Goal: Information Seeking & Learning: Learn about a topic

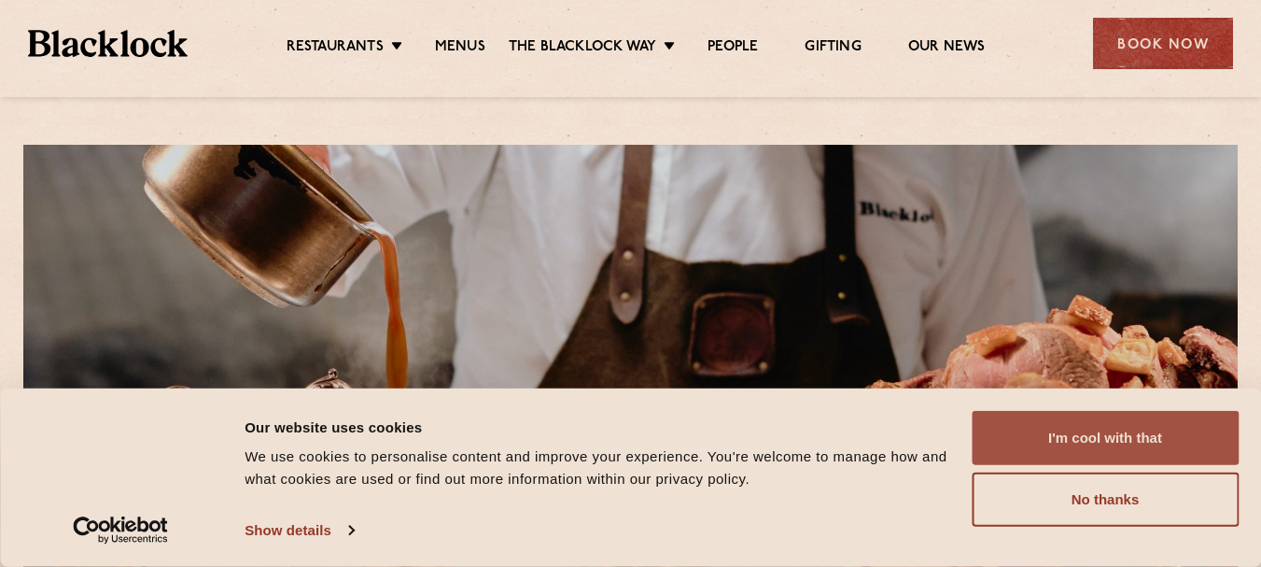
click at [1099, 438] on button "I'm cool with that" at bounding box center [1105, 438] width 267 height 54
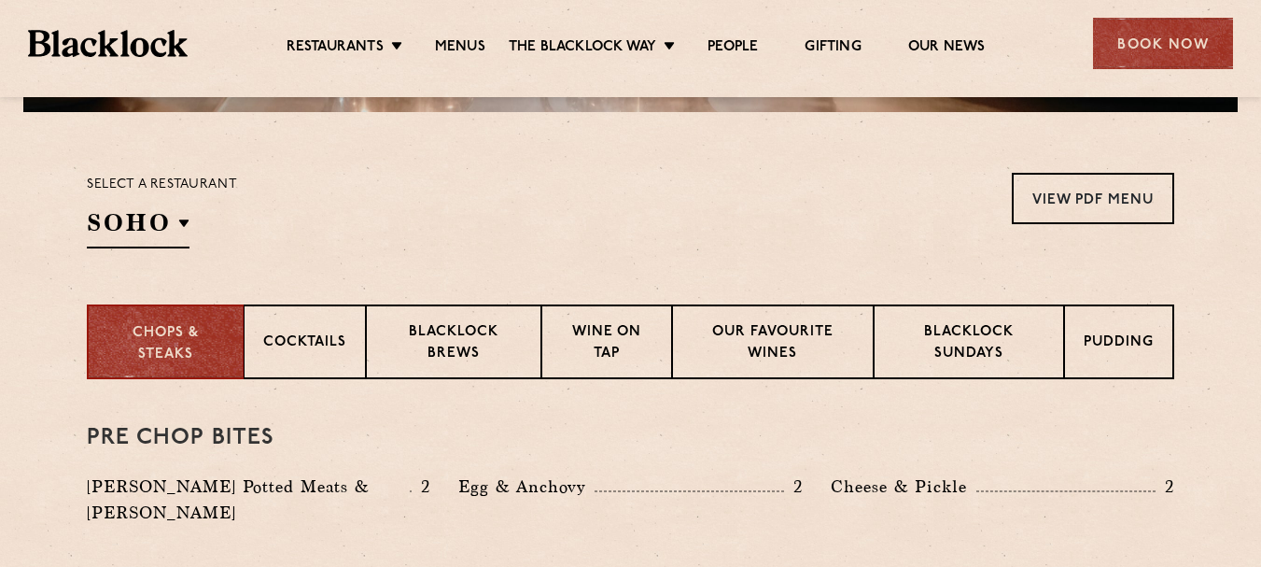
scroll to position [840, 0]
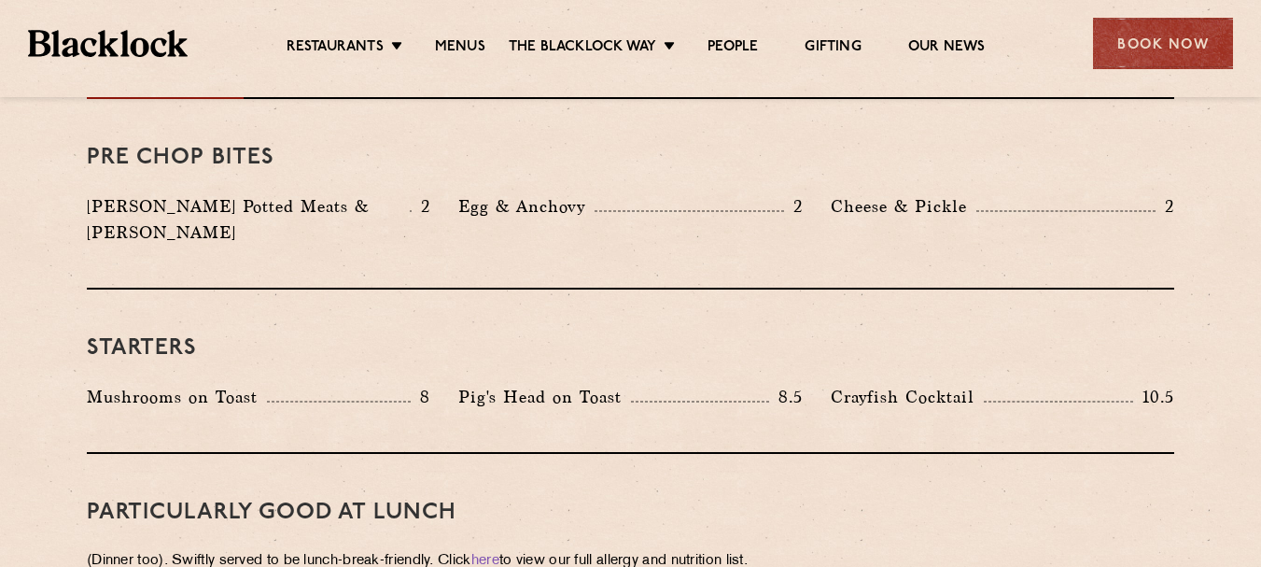
click at [440, 166] on h3 "Pre Chop Bites" at bounding box center [631, 158] width 1088 height 24
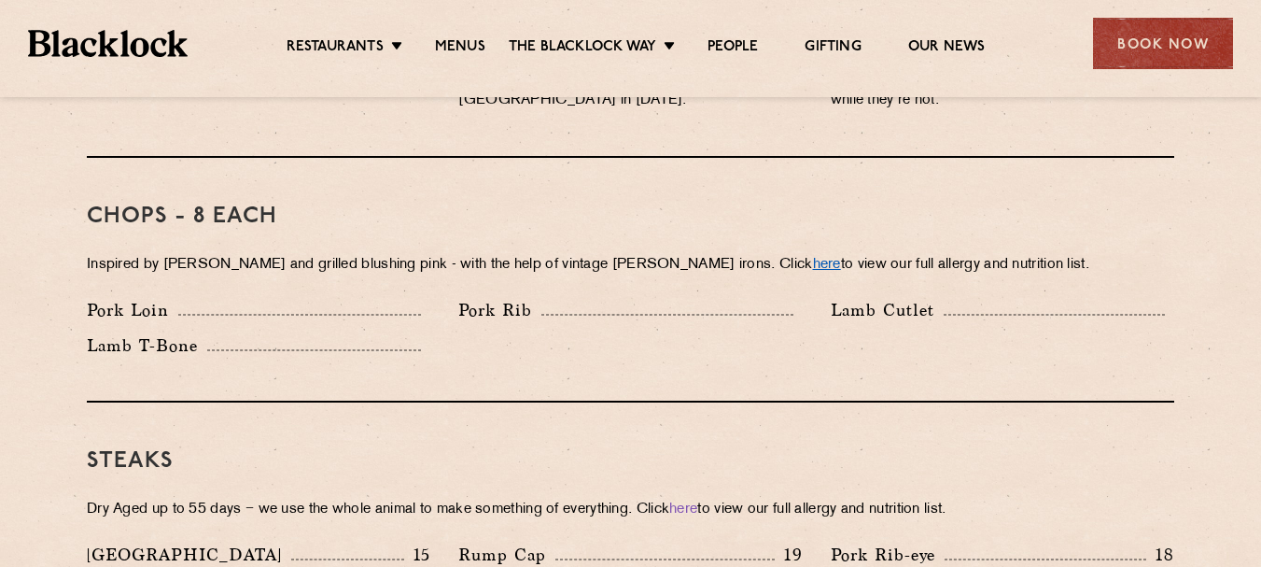
click at [813, 258] on link "here" at bounding box center [827, 265] width 28 height 14
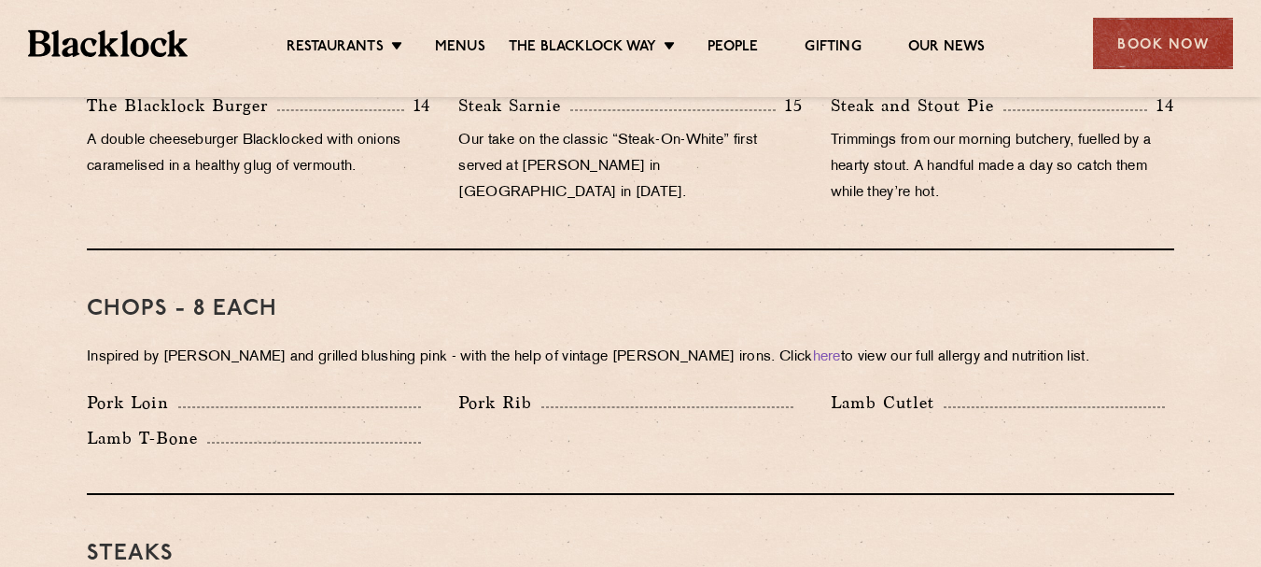
scroll to position [1901, 0]
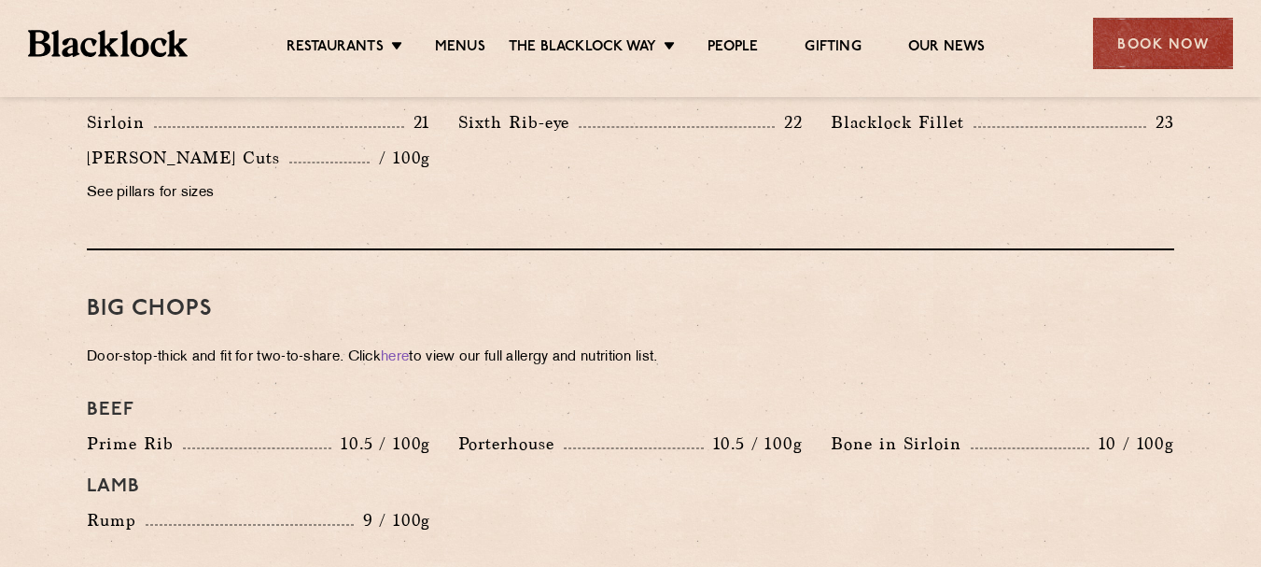
click at [594, 344] on p "Door-stop-thick and fit for two-to-share. Click here to view our full allergy a…" at bounding box center [631, 357] width 1088 height 26
drag, startPoint x: 84, startPoint y: 329, endPoint x: 340, endPoint y: 331, distance: 255.8
click at [340, 331] on div "Pre Chop Bites Blacklock Potted Meats & Kimchi 2 Egg & Anchovy 2 Cheese & Pickl…" at bounding box center [630, 368] width 1134 height 2661
click at [353, 297] on h3 "Big Chops" at bounding box center [631, 309] width 1088 height 24
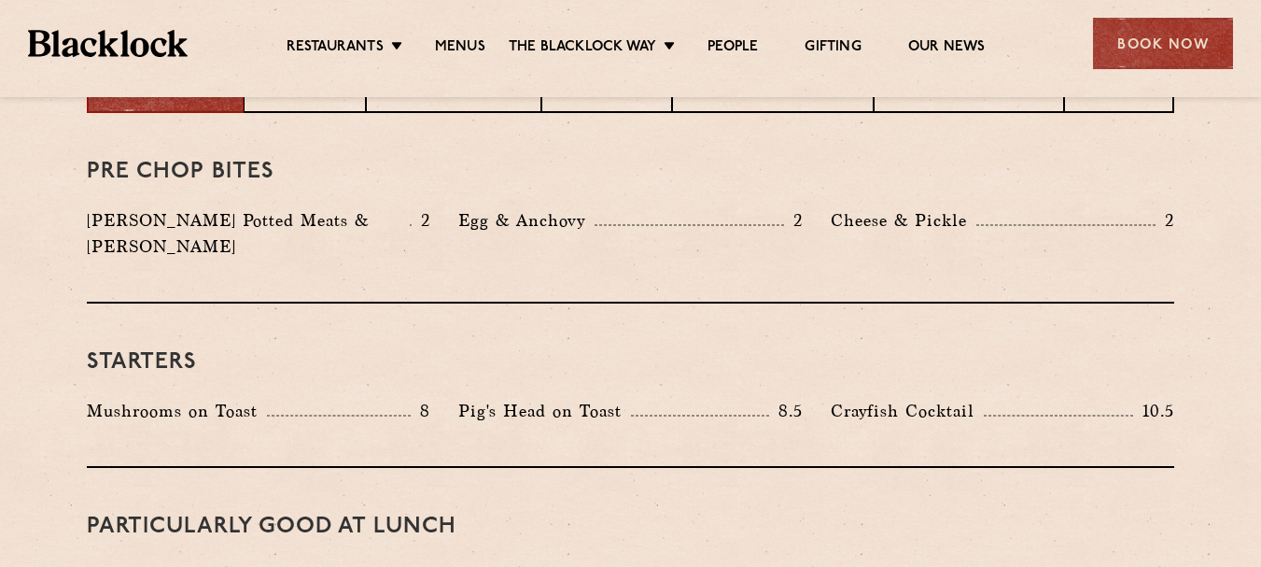
scroll to position [840, 0]
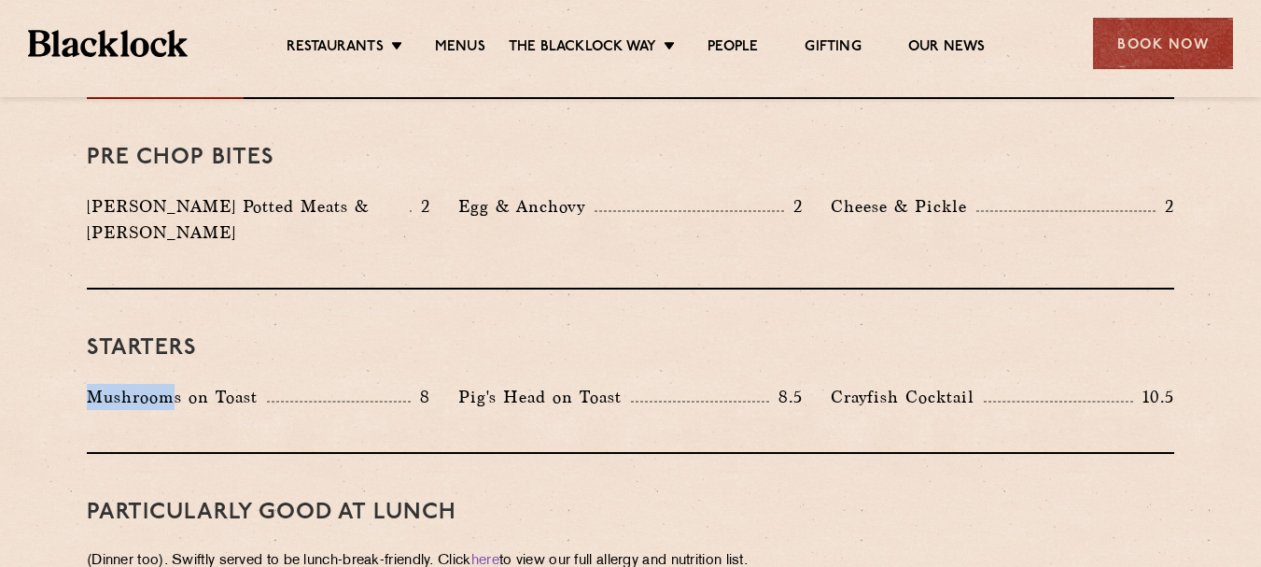
drag, startPoint x: 89, startPoint y: 366, endPoint x: 355, endPoint y: 359, distance: 266.1
click at [181, 384] on p "Mushrooms on Toast" at bounding box center [177, 397] width 180 height 26
click at [229, 356] on div "Starters Mushrooms on Toast 8 Pig's Head on Toast 8.5 Crayfish Cocktail 10.5" at bounding box center [631, 371] width 1088 height 164
drag, startPoint x: 83, startPoint y: 373, endPoint x: 257, endPoint y: 374, distance: 173.6
click at [257, 384] on div "Mushrooms on Toast 8" at bounding box center [259, 401] width 372 height 35
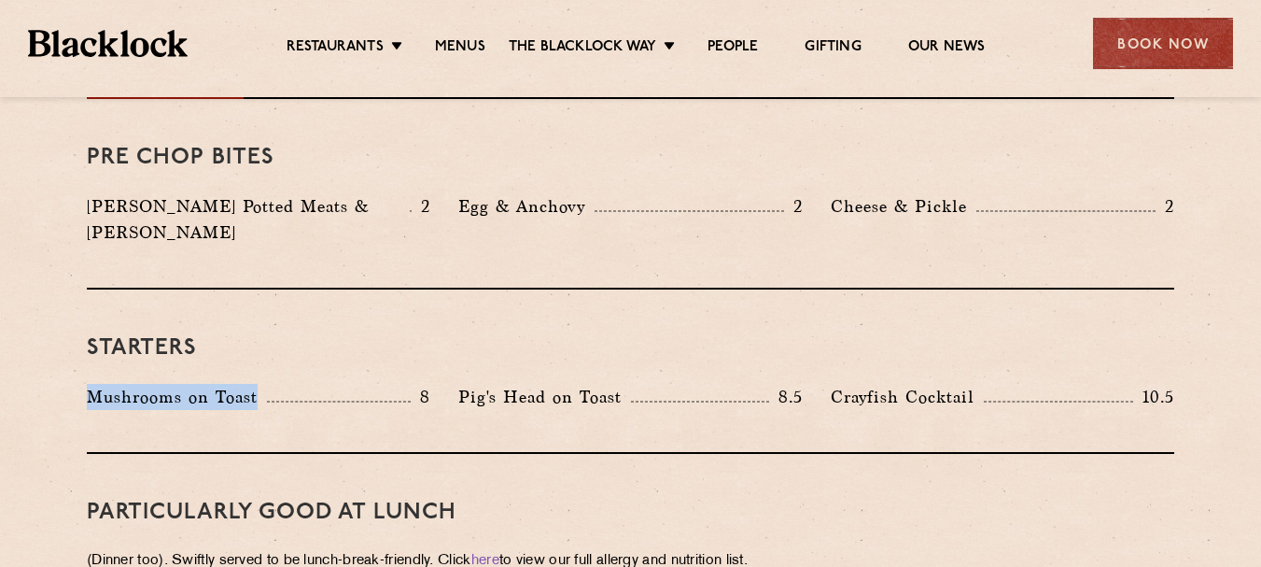
copy p "Mushrooms on Toast"
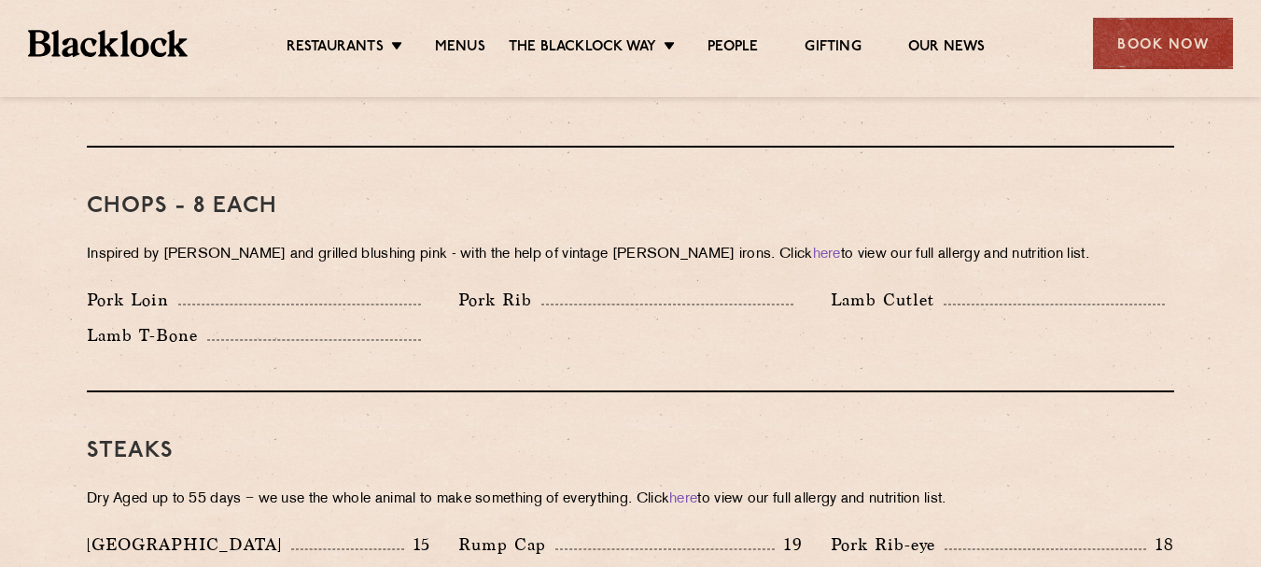
scroll to position [1400, 0]
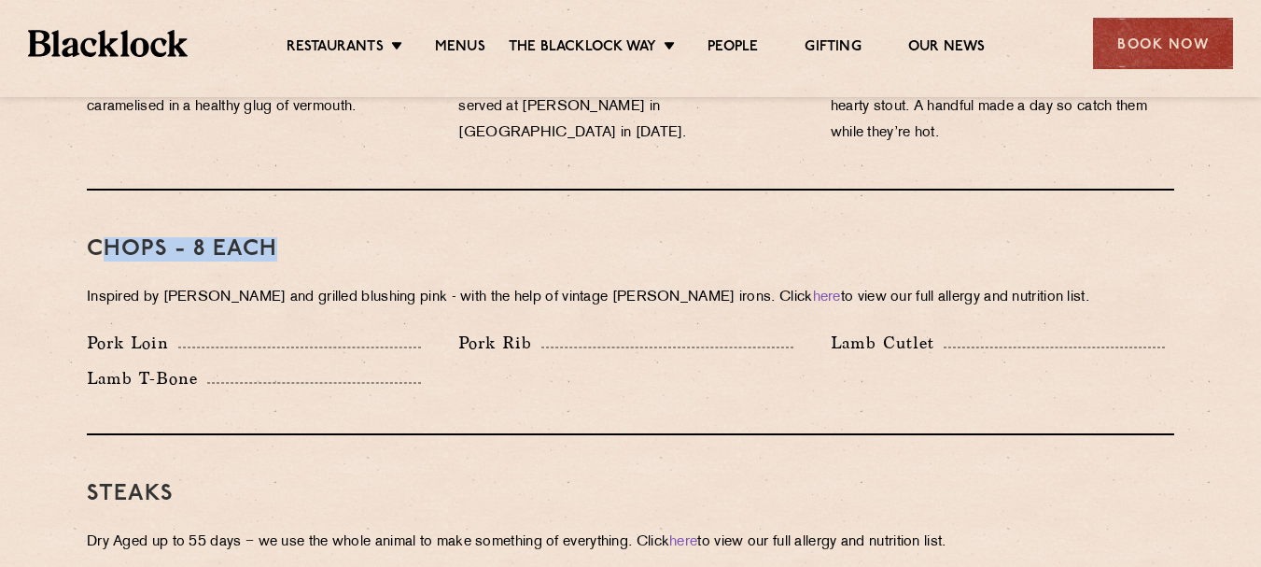
drag, startPoint x: 288, startPoint y: 225, endPoint x: 103, endPoint y: 213, distance: 185.2
click at [103, 237] on h3 "Chops - 8 each" at bounding box center [631, 249] width 1088 height 24
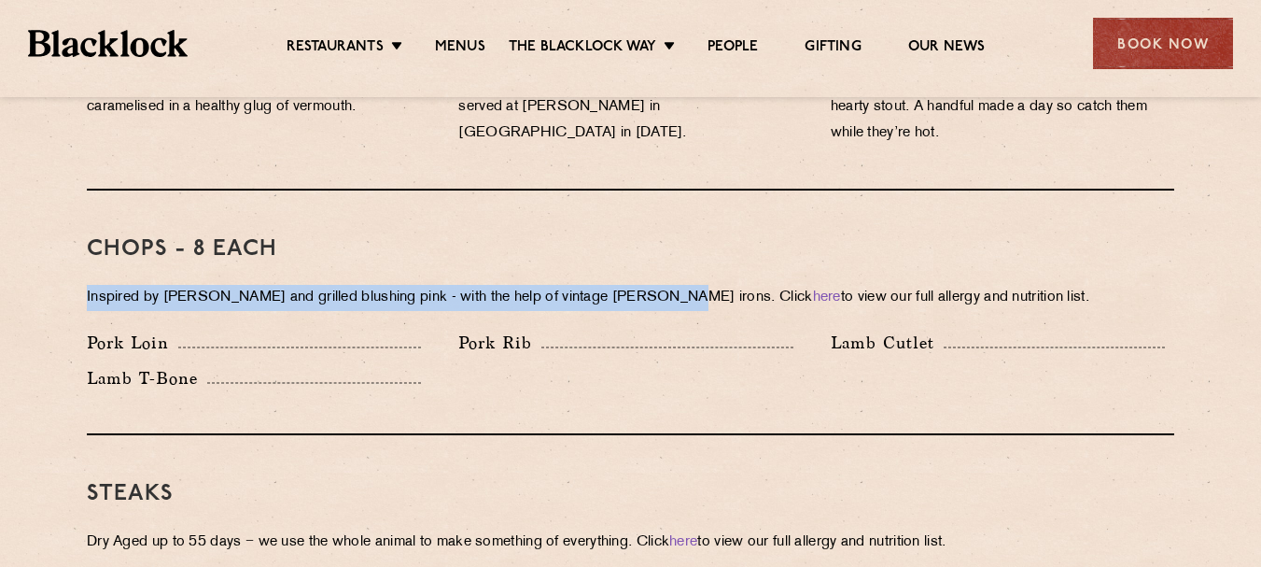
drag, startPoint x: 83, startPoint y: 273, endPoint x: 656, endPoint y: 260, distance: 573.3
copy p "Inspired by Joe Beef and grilled blushing pink - with the help of vintage Black…"
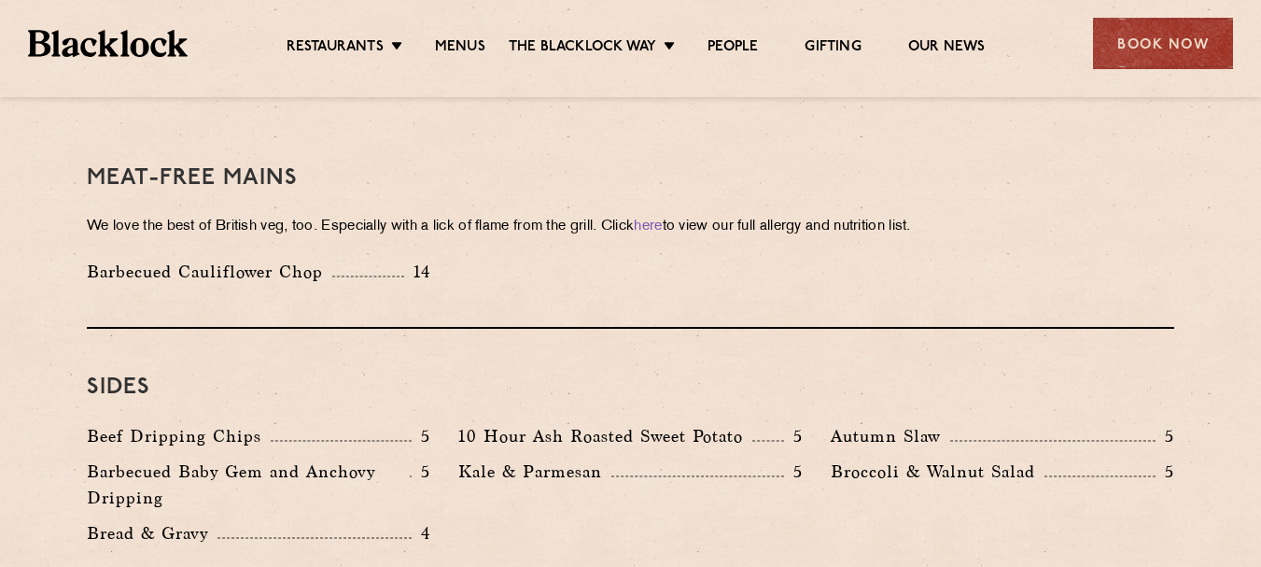
scroll to position [2707, 0]
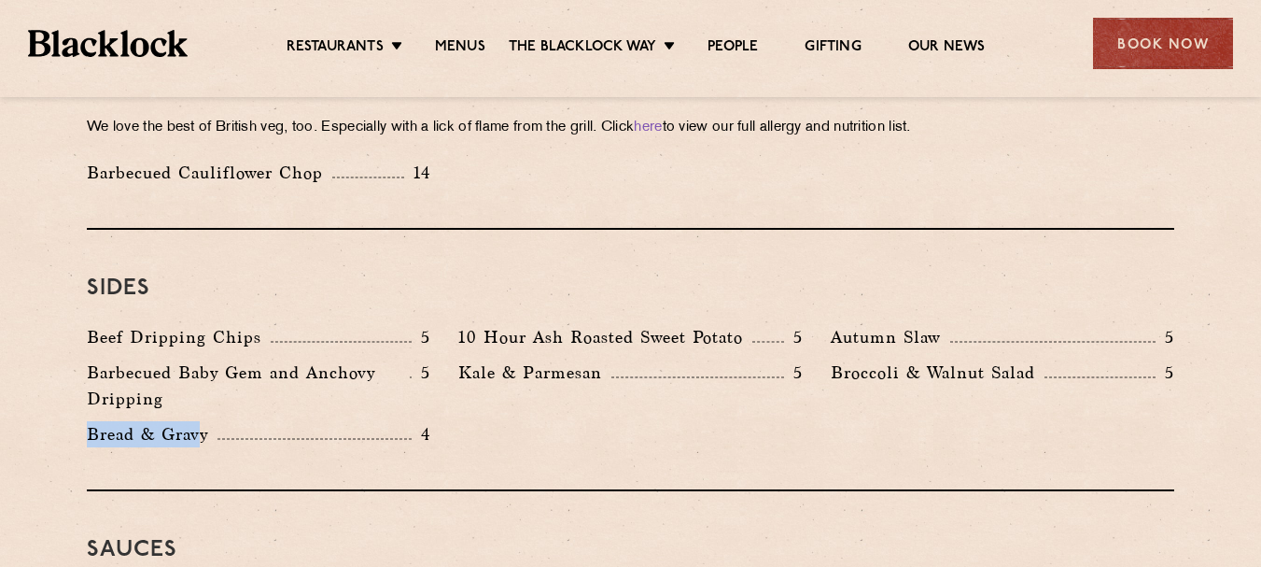
drag, startPoint x: 82, startPoint y: 400, endPoint x: 199, endPoint y: 398, distance: 116.7
click at [199, 421] on div "Bread & Gravy 4" at bounding box center [259, 438] width 372 height 35
copy p "Bread & Grav"
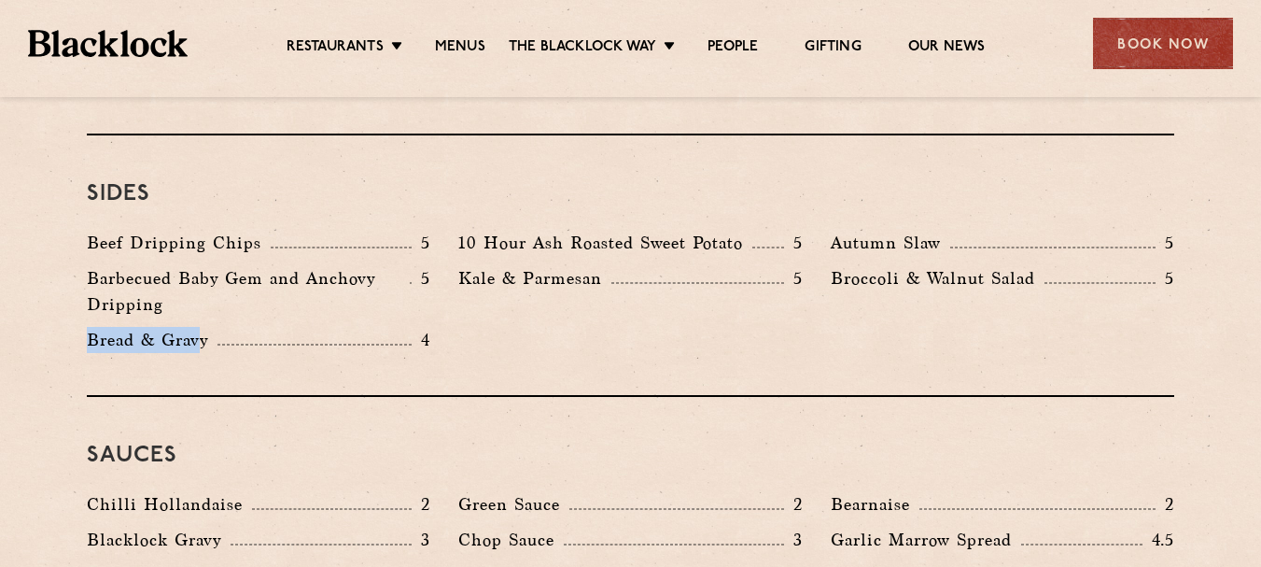
scroll to position [2894, 0]
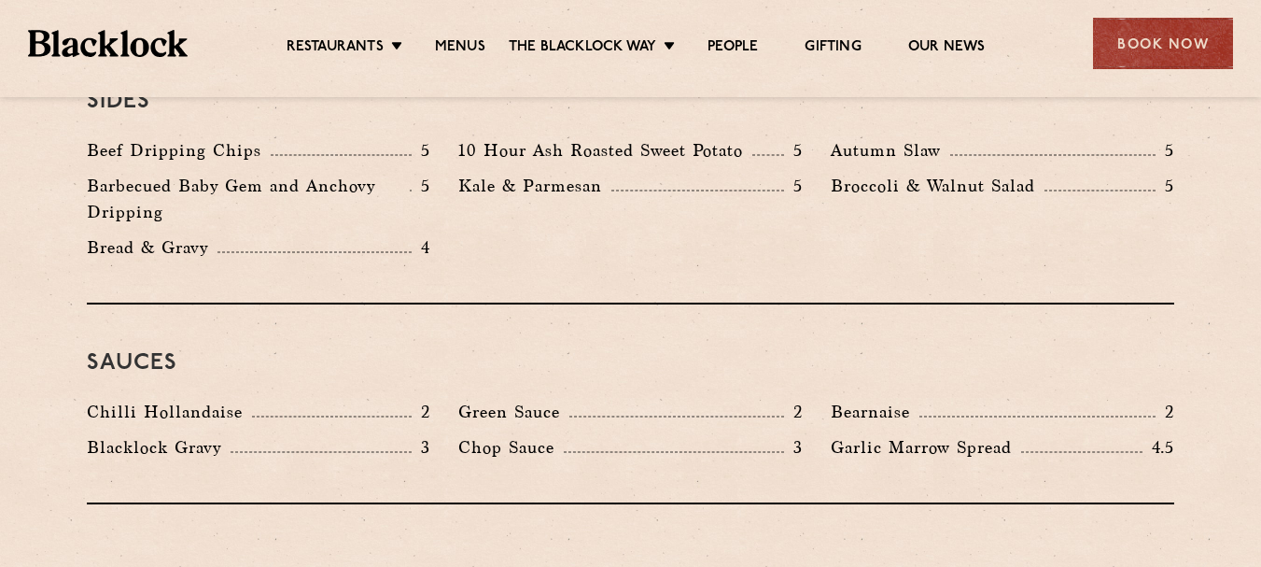
click at [585, 351] on h3 "Sauces" at bounding box center [631, 363] width 1088 height 24
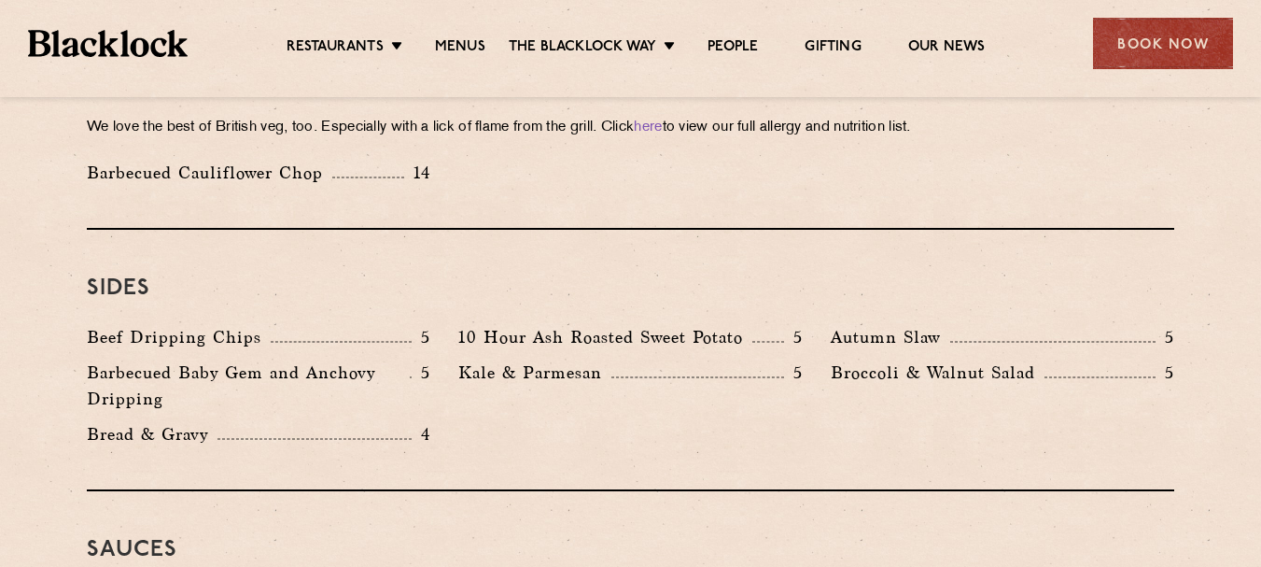
scroll to position [2614, 0]
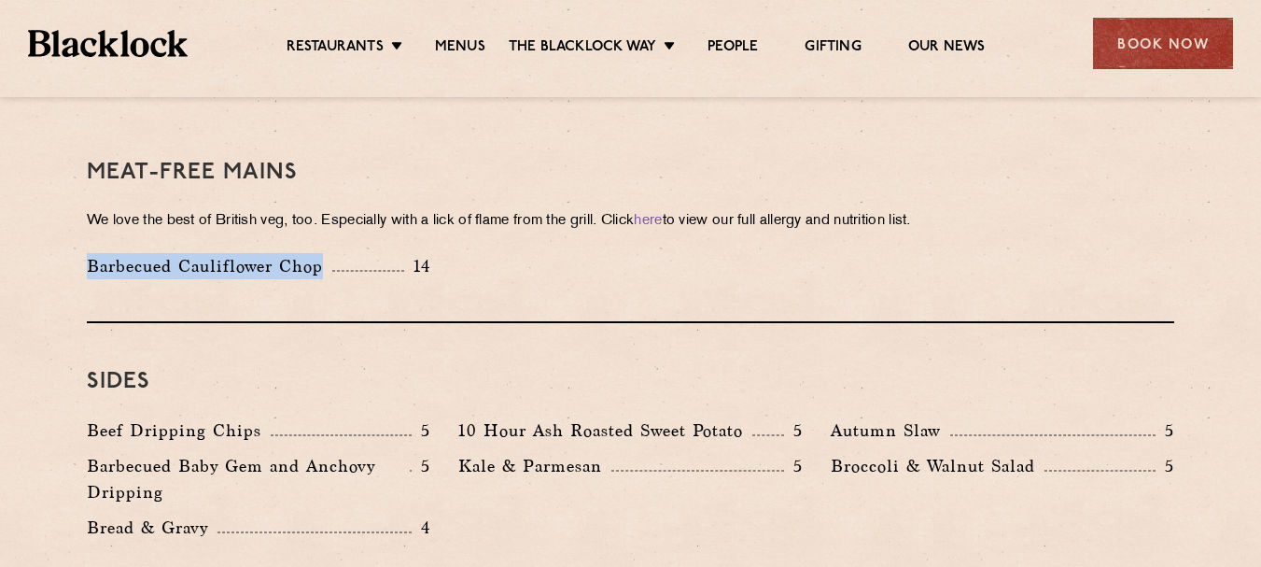
drag, startPoint x: 89, startPoint y: 233, endPoint x: 320, endPoint y: 241, distance: 231.6
click at [320, 253] on p "Barbecued Cauliflower Chop" at bounding box center [210, 266] width 246 height 26
copy p "Barbecued Cauliflower Chop"
click at [455, 323] on div "Sides Beef Dripping Chips 5 10 Hour Ash Roasted Sweet Potato 5 Autumn Slaw 5 Ba…" at bounding box center [631, 453] width 1088 height 261
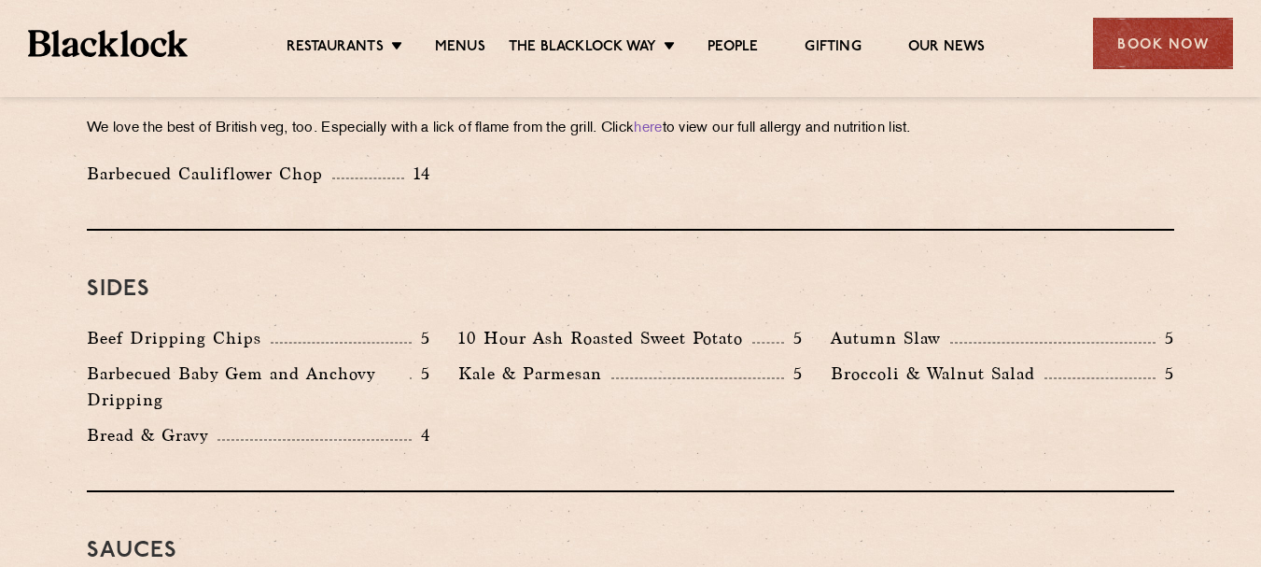
scroll to position [2707, 0]
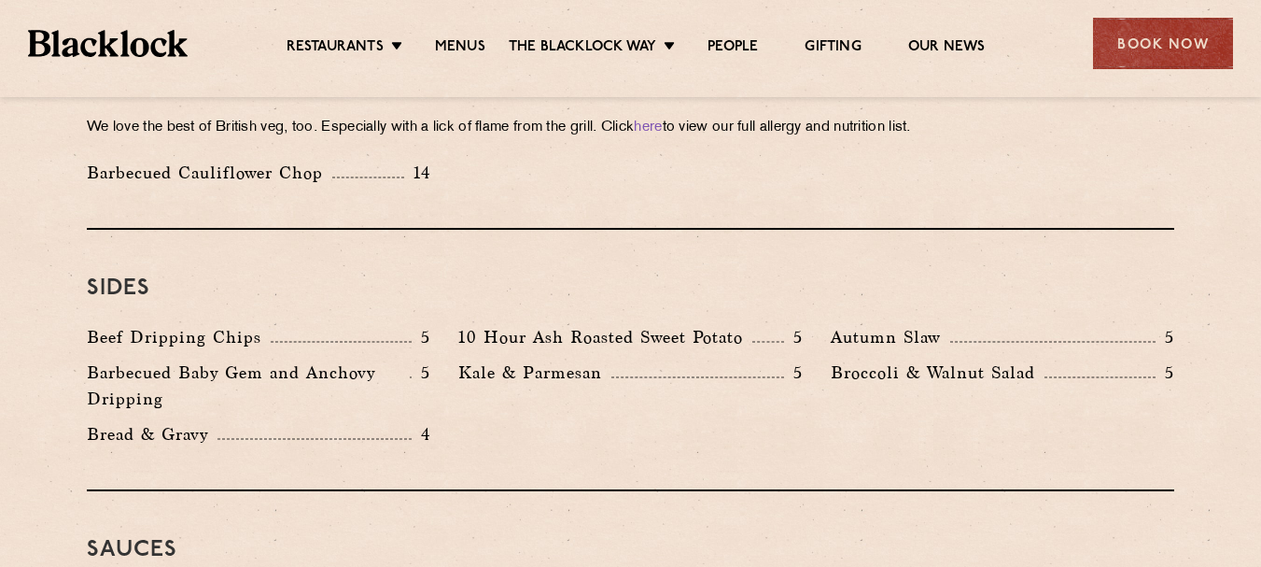
click at [514, 178] on div "Meat-Free mains We love the best of British veg, too. Especially with a lick of…" at bounding box center [631, 125] width 1088 height 209
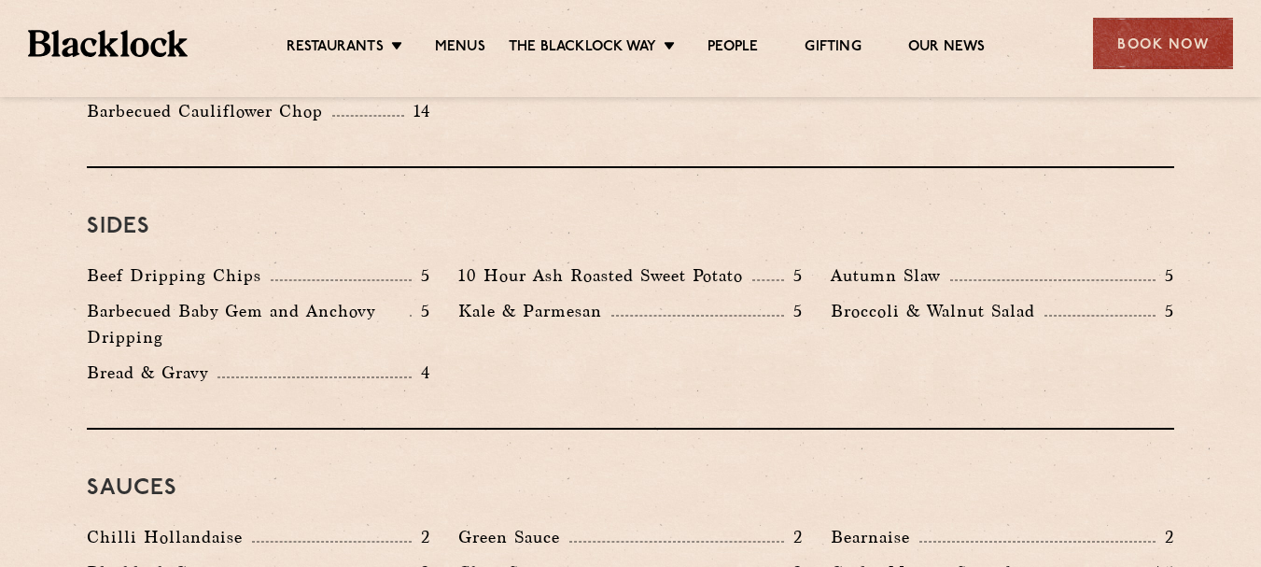
scroll to position [2894, 0]
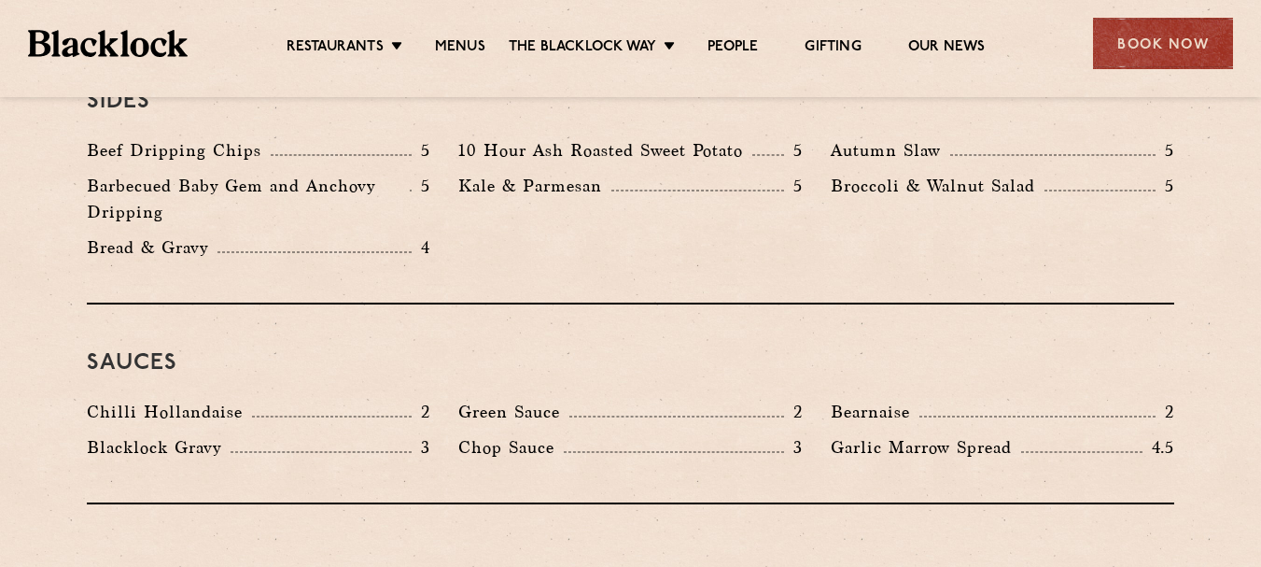
click at [636, 213] on div "Beef Dripping Chips 5 10 Hour Ash Roasted Sweet Potato 5 Autumn Slaw 5 Barbecue…" at bounding box center [631, 203] width 1116 height 133
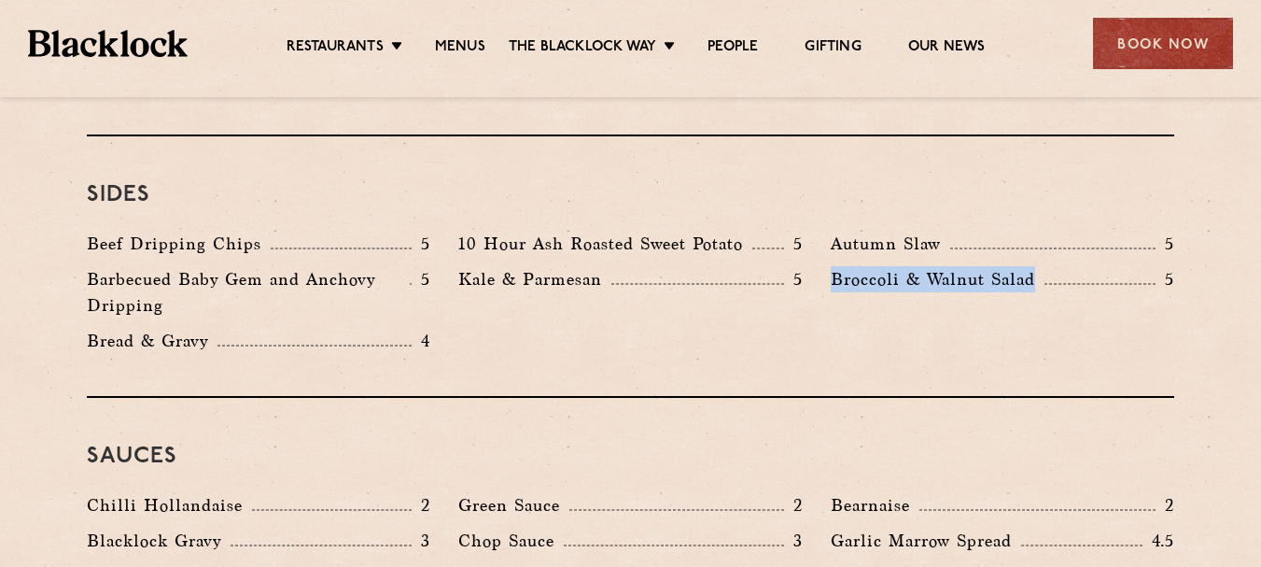
drag, startPoint x: 831, startPoint y: 250, endPoint x: 1005, endPoint y: 107, distance: 225.6
click at [1037, 266] on p "Broccoli & Walnut Salad" at bounding box center [938, 279] width 214 height 26
copy p "Broccoli & Walnut Salad"
click at [641, 319] on div "Beef Dripping Chips 5 10 Hour Ash Roasted Sweet Potato 5 Autumn Slaw 5 Barbecue…" at bounding box center [631, 297] width 1116 height 133
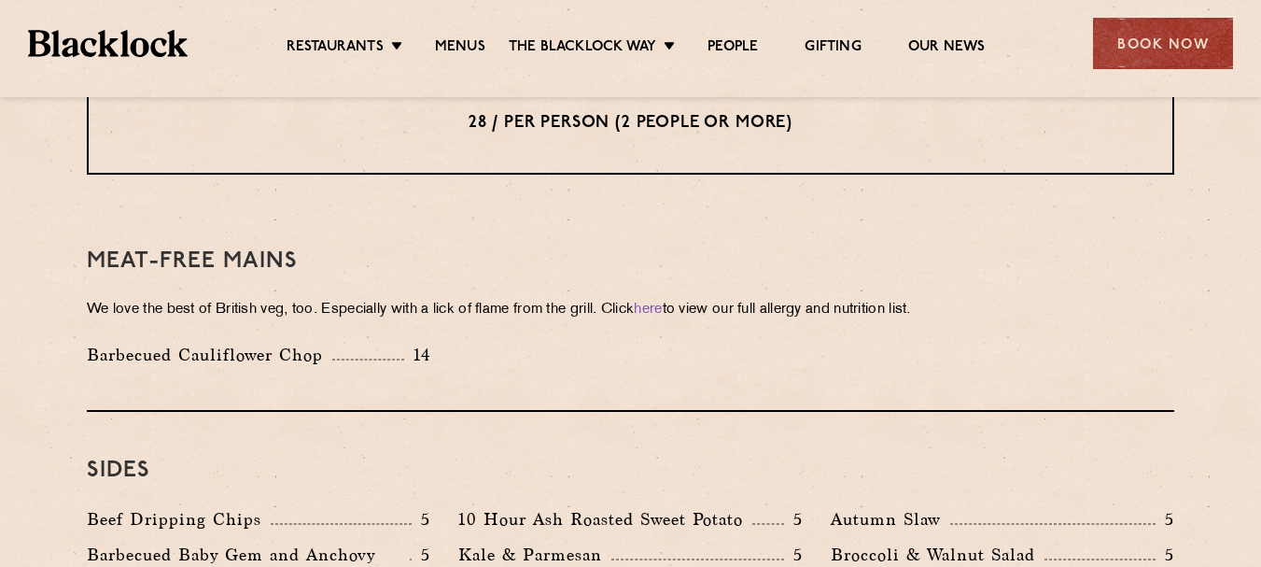
scroll to position [2338, 0]
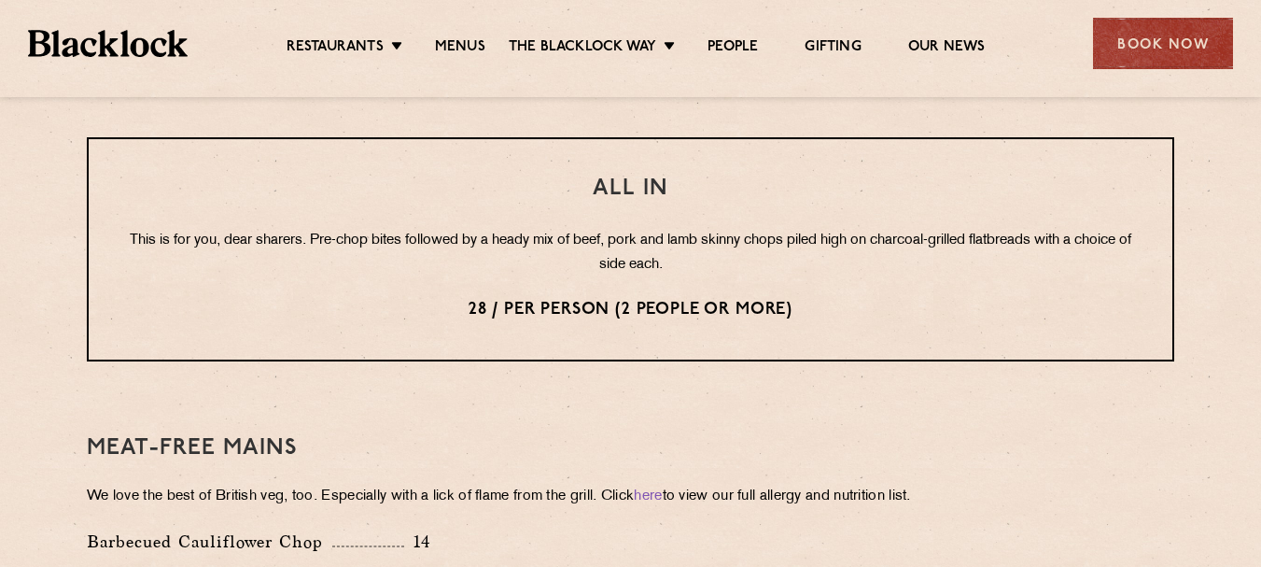
click at [890, 255] on div "All In This is for you, dear sharers. Pre-chop bites followed by a heady mix of…" at bounding box center [631, 249] width 1088 height 224
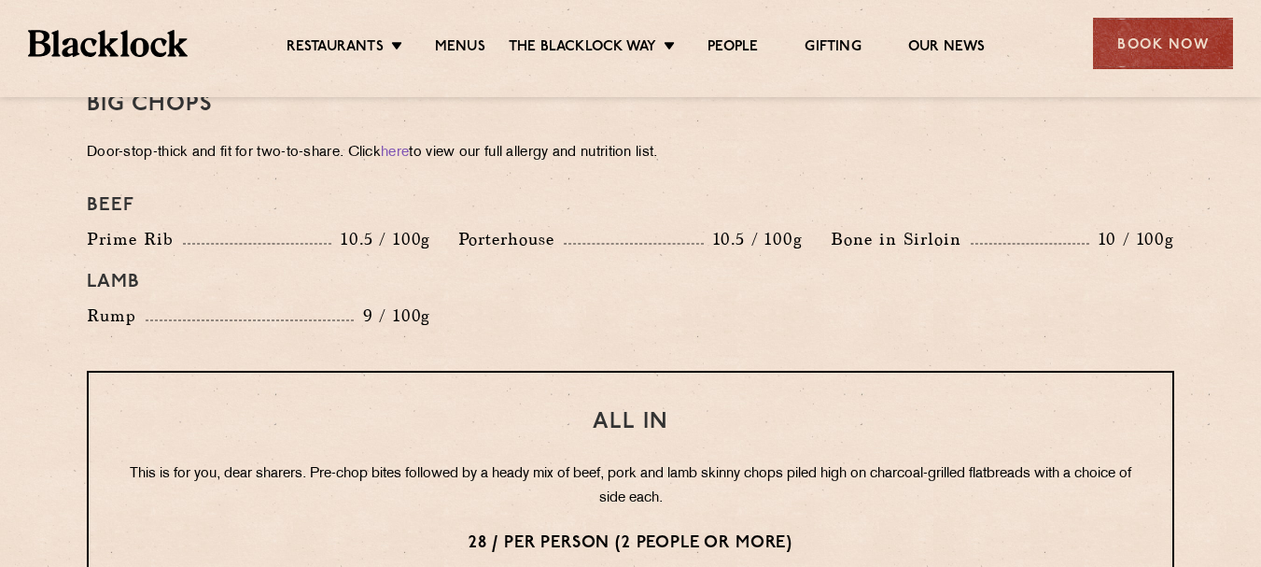
scroll to position [2152, 0]
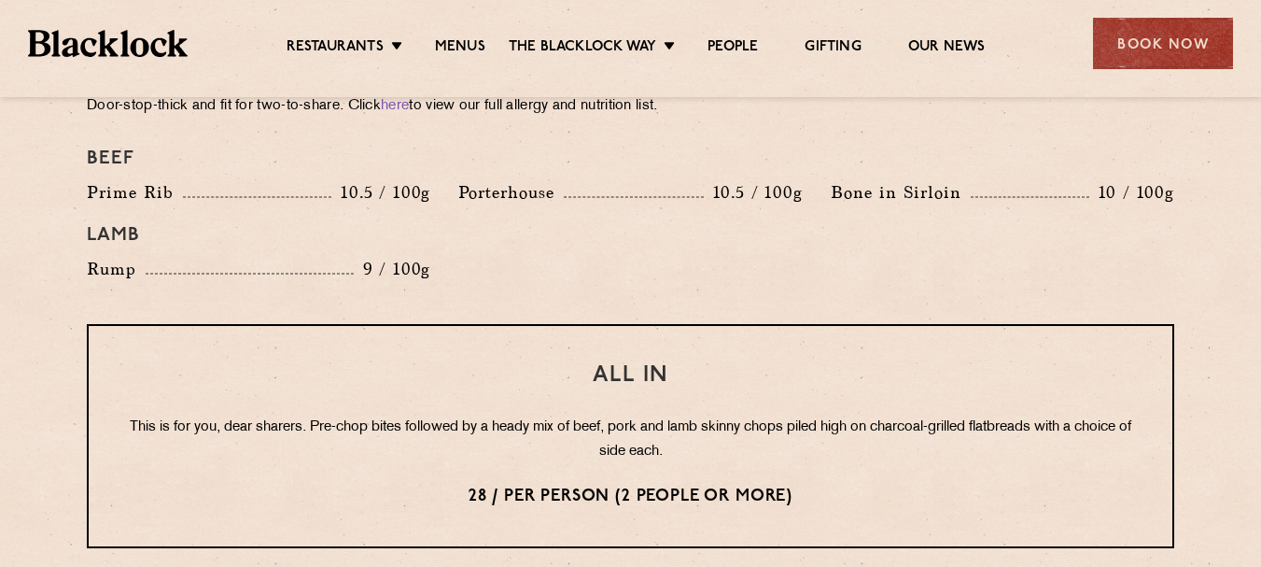
click at [854, 388] on div "All In This is for you, dear sharers. Pre-chop bites followed by a heady mix of…" at bounding box center [631, 436] width 1088 height 224
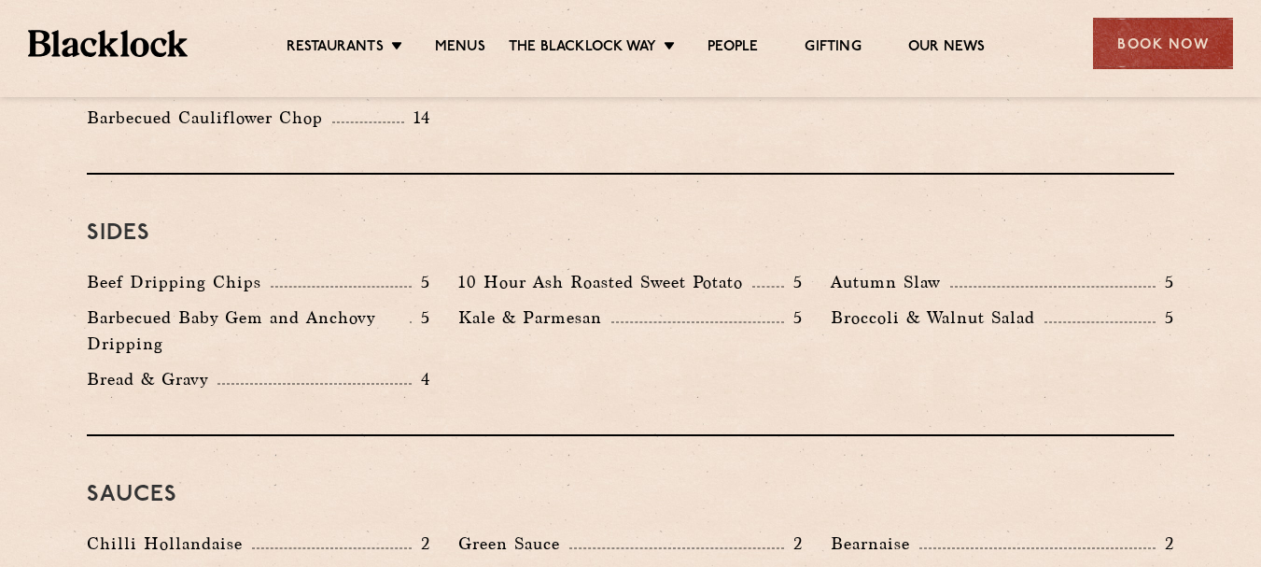
scroll to position [2805, 0]
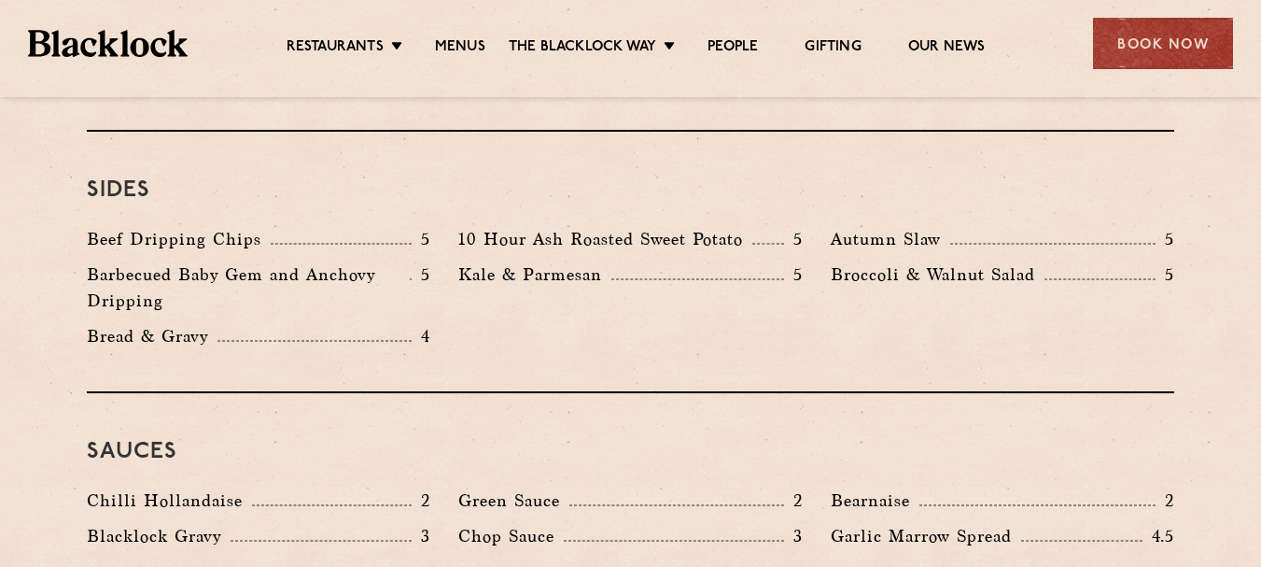
click at [665, 356] on div "Sides Beef Dripping Chips 5 10 Hour Ash Roasted Sweet Potato 5 Autumn Slaw 5 Ba…" at bounding box center [631, 262] width 1088 height 261
drag, startPoint x: 91, startPoint y: 509, endPoint x: 221, endPoint y: 505, distance: 130.7
click at [217, 523] on p "Blacklock Gravy" at bounding box center [159, 536] width 144 height 26
copy p "Blacklock Grav"
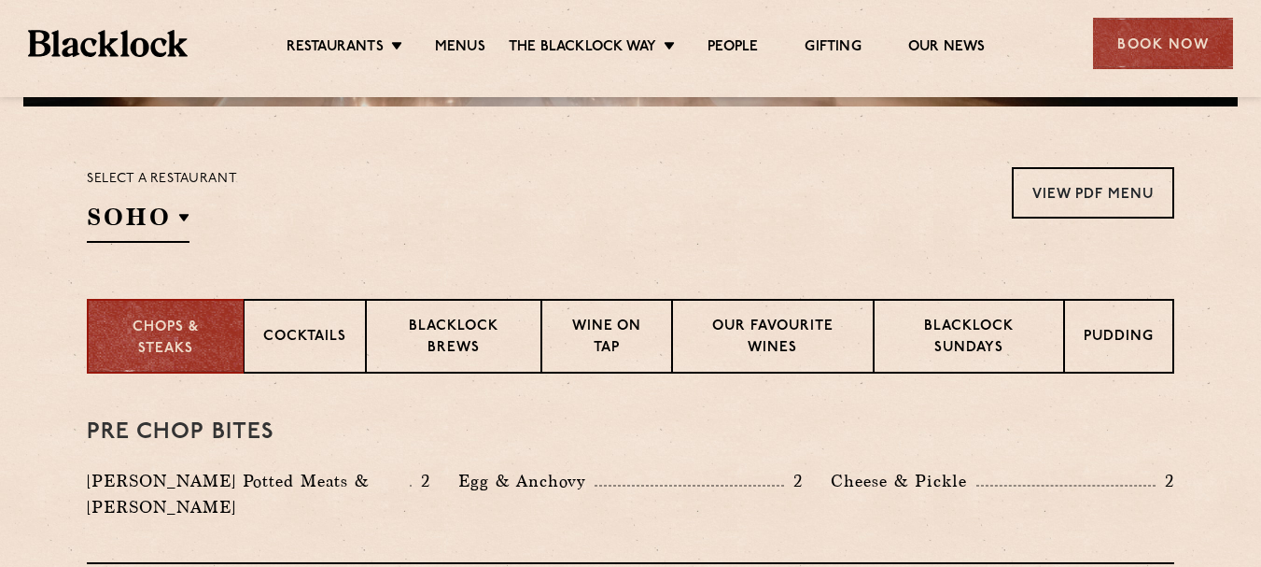
scroll to position [565, 0]
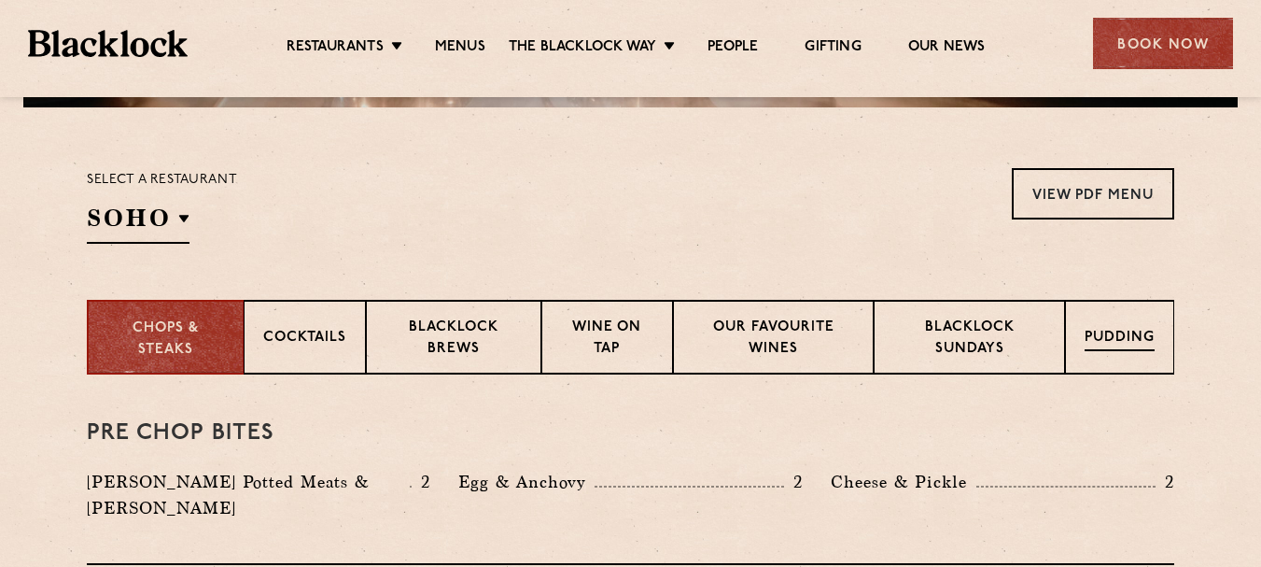
click at [1088, 327] on div "Pudding" at bounding box center [1119, 337] width 109 height 75
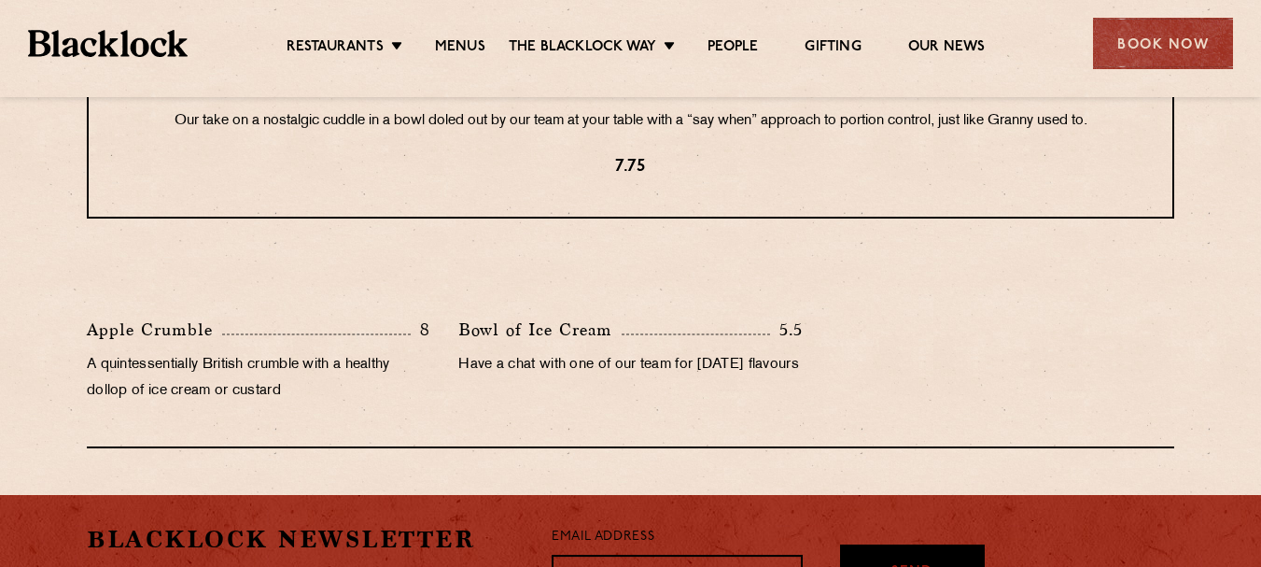
scroll to position [938, 0]
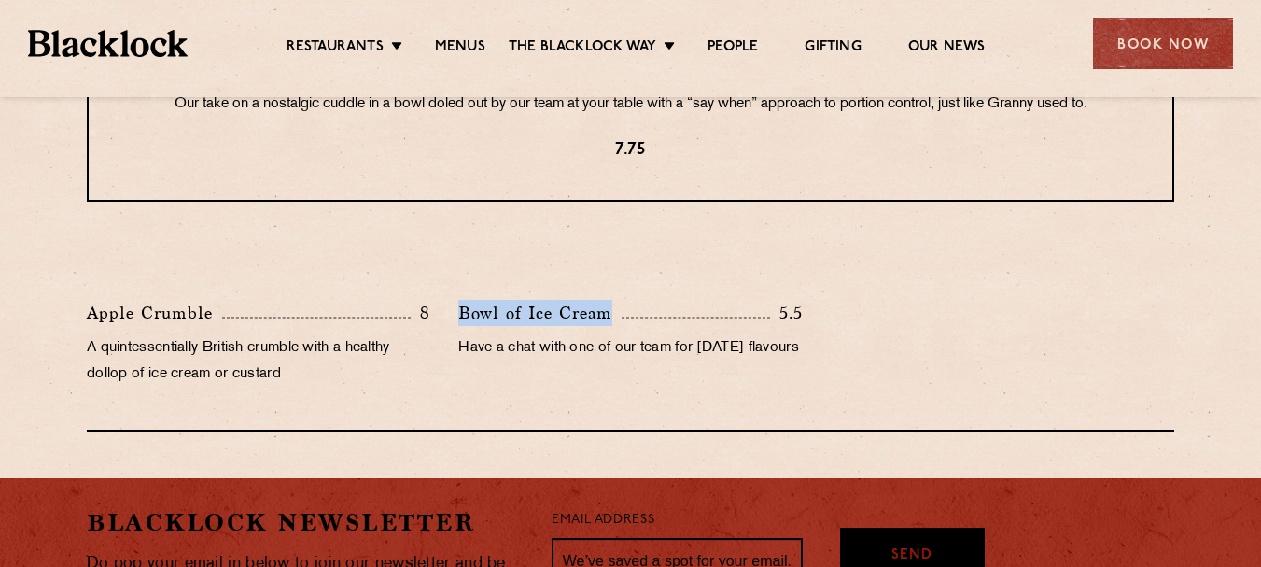
drag, startPoint x: 525, startPoint y: 316, endPoint x: 611, endPoint y: 321, distance: 86.0
click at [611, 321] on p "Bowl of Ice Cream" at bounding box center [539, 313] width 163 height 26
copy p "Bowl of Ice Cream"
